Goal: Information Seeking & Learning: Learn about a topic

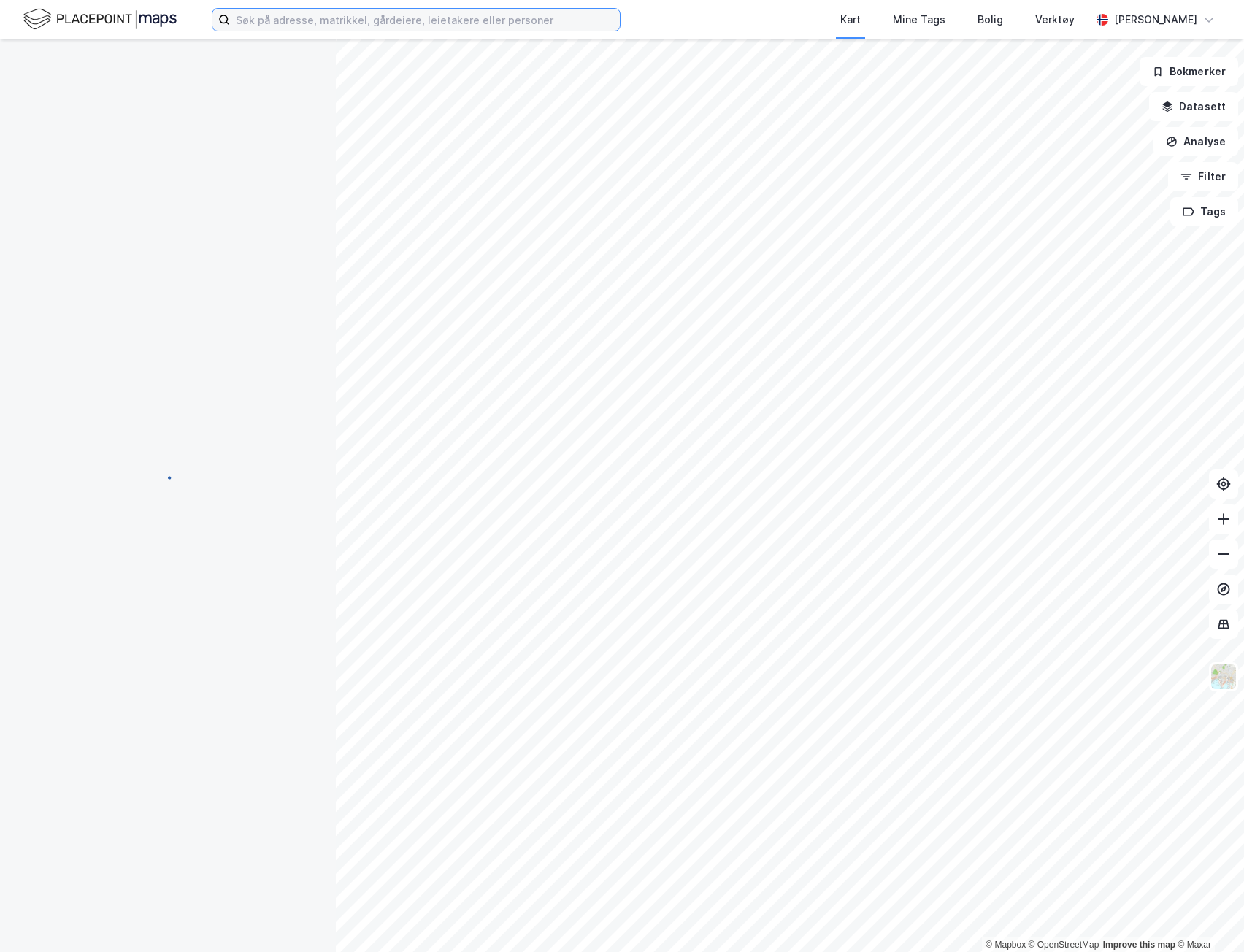
click at [419, 18] on input at bounding box center [424, 20] width 389 height 22
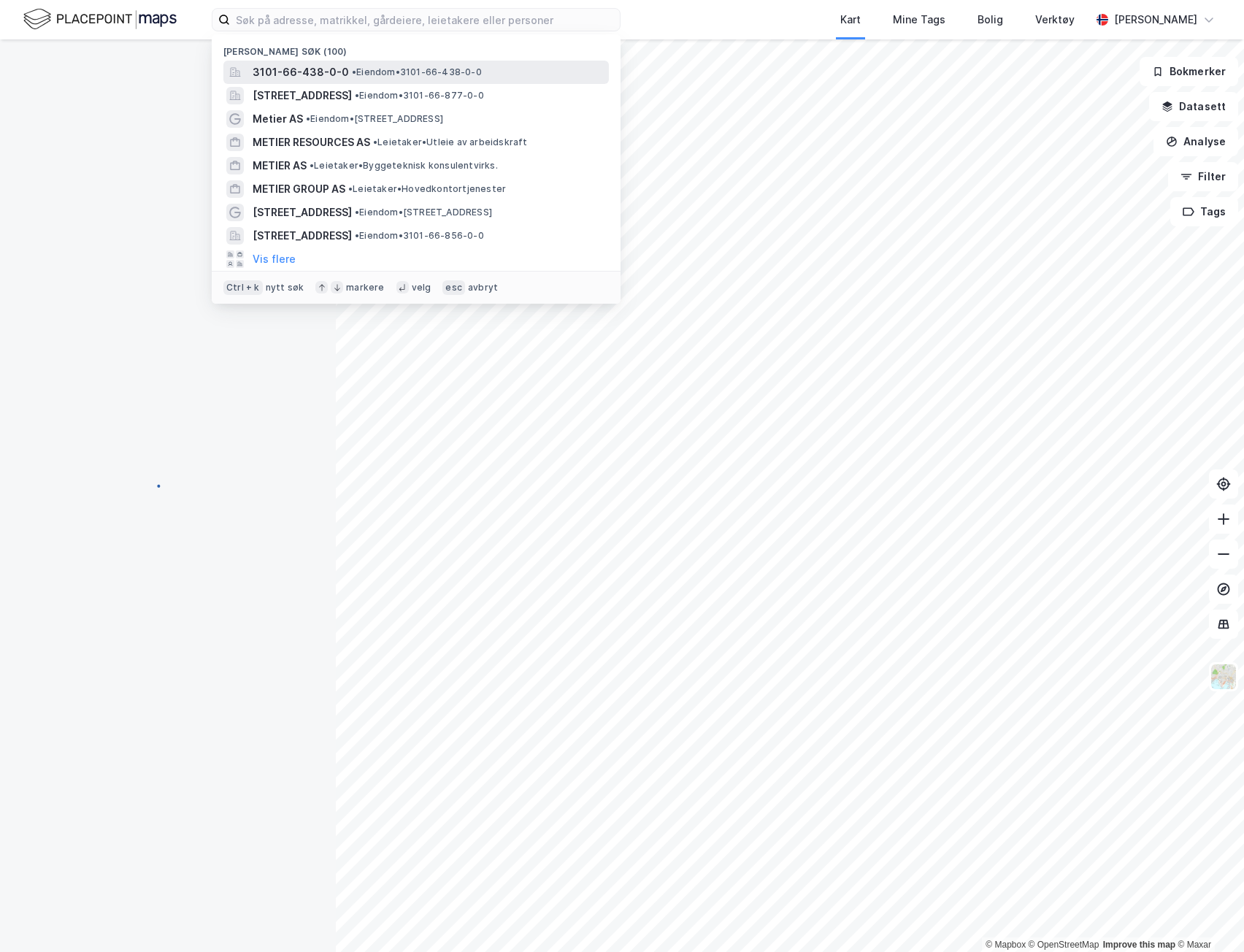
click at [359, 65] on div "3101-66-438-0-0 • Eiendom • 3101-66-438-0-0" at bounding box center [429, 72] width 354 height 17
